Goal: Contribute content

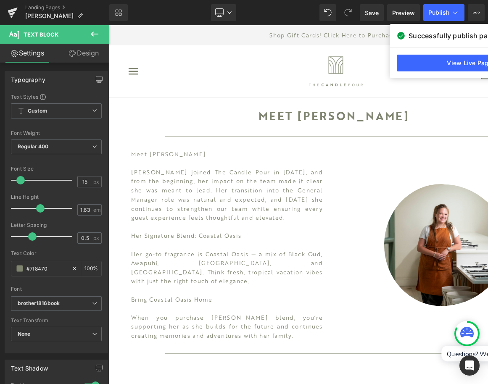
click at [99, 38] on icon at bounding box center [94, 34] width 10 height 10
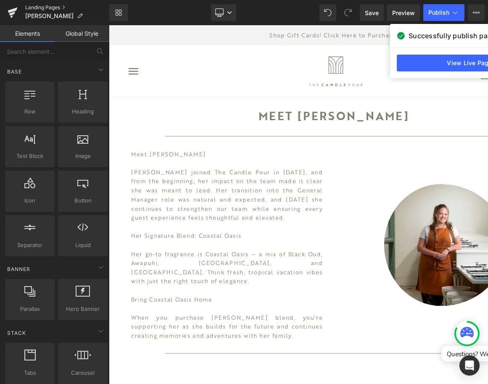
click at [49, 6] on link "Landing Pages" at bounding box center [67, 7] width 84 height 7
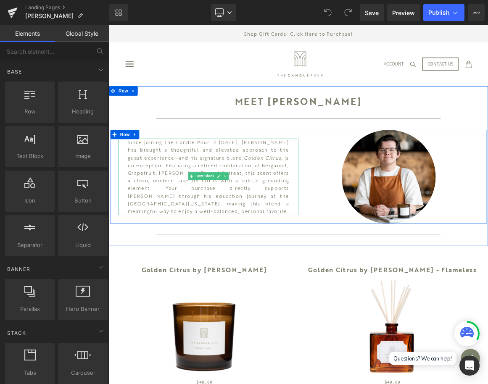
click at [233, 271] on p "Since joining The Candle Pour in September 2023, Josh has brought a thoughtful …" at bounding box center [242, 228] width 216 height 103
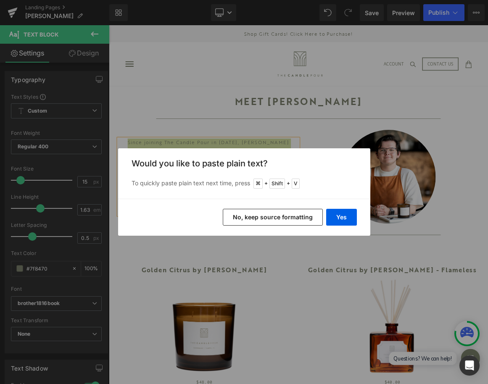
click at [0, 0] on button "No, keep source formatting" at bounding box center [0, 0] width 0 height 0
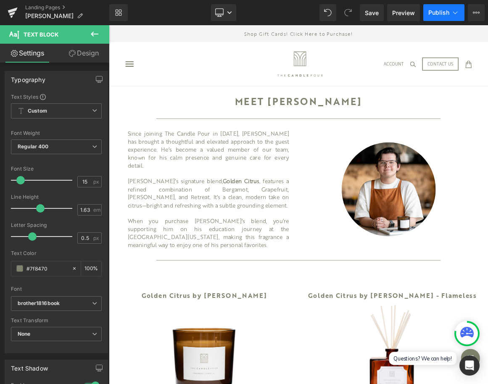
click at [440, 18] on button "Publish" at bounding box center [443, 12] width 41 height 17
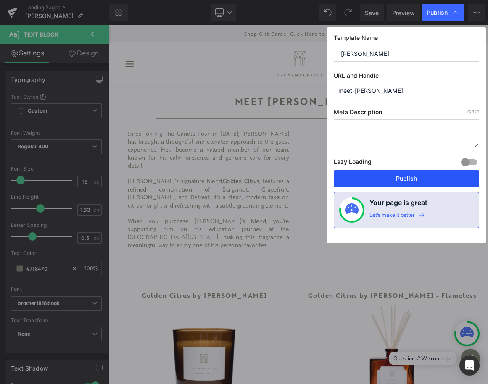
click at [412, 175] on button "Publish" at bounding box center [406, 178] width 145 height 17
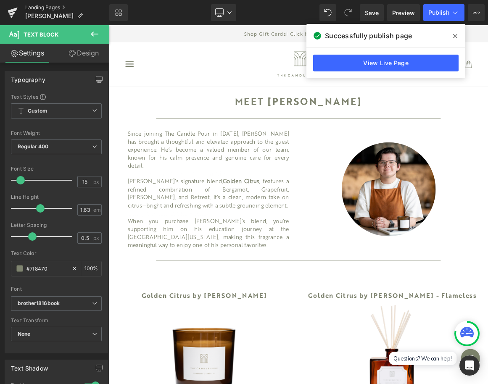
click at [52, 7] on link "Landing Pages" at bounding box center [67, 7] width 84 height 7
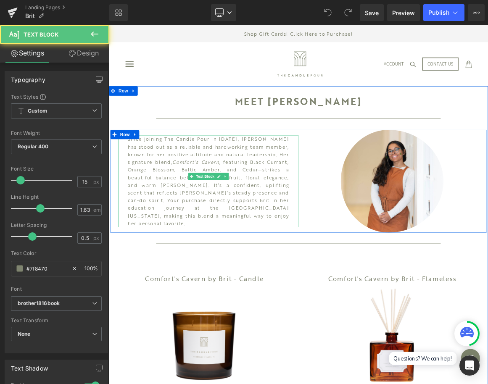
click at [274, 262] on p "Since joining The Candle Pour in March 2024, Brit has stood out as a reliable a…" at bounding box center [242, 234] width 216 height 123
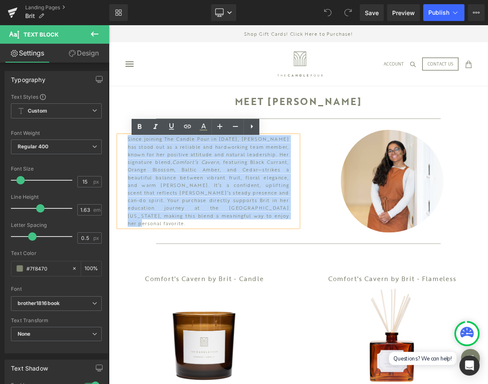
drag, startPoint x: 214, startPoint y: 287, endPoint x: 91, endPoint y: 139, distance: 193.0
click at [109, 139] on html "Skip to Content arrow-left icon arrow-right icon behance icon cart icon chevron…" at bounding box center [363, 388] width 508 height 727
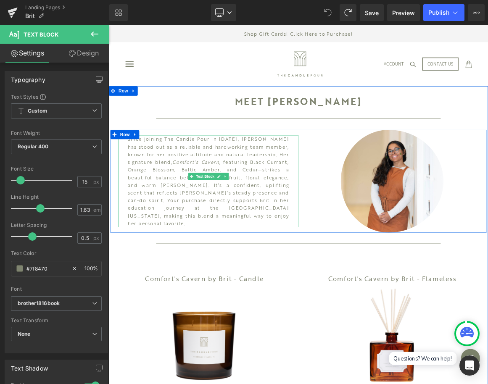
click at [222, 279] on p "Since joining The Candle Pour in March 2024, Brit has stood out as a reliable a…" at bounding box center [242, 234] width 216 height 123
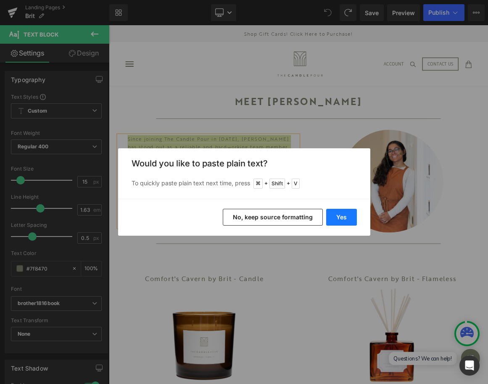
click at [343, 217] on button "Yes" at bounding box center [341, 217] width 31 height 17
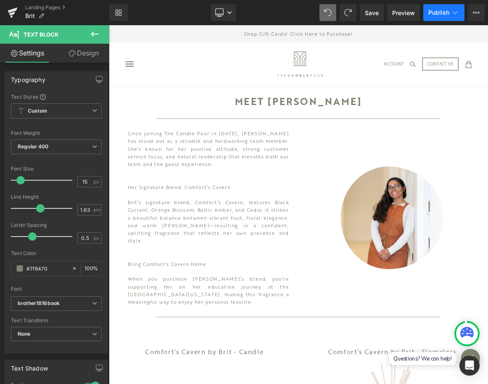
click at [437, 13] on span "Publish" at bounding box center [438, 12] width 21 height 7
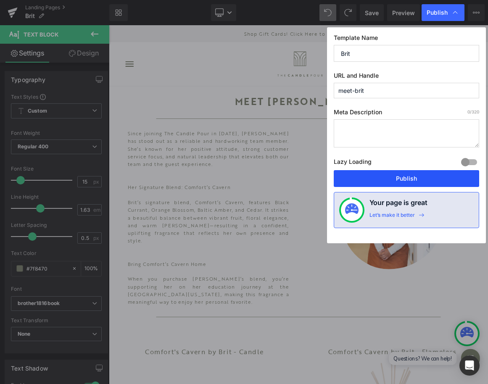
drag, startPoint x: 407, startPoint y: 183, endPoint x: 401, endPoint y: 211, distance: 28.9
click at [407, 183] on button "Publish" at bounding box center [406, 178] width 145 height 17
